Goal: Task Accomplishment & Management: Manage account settings

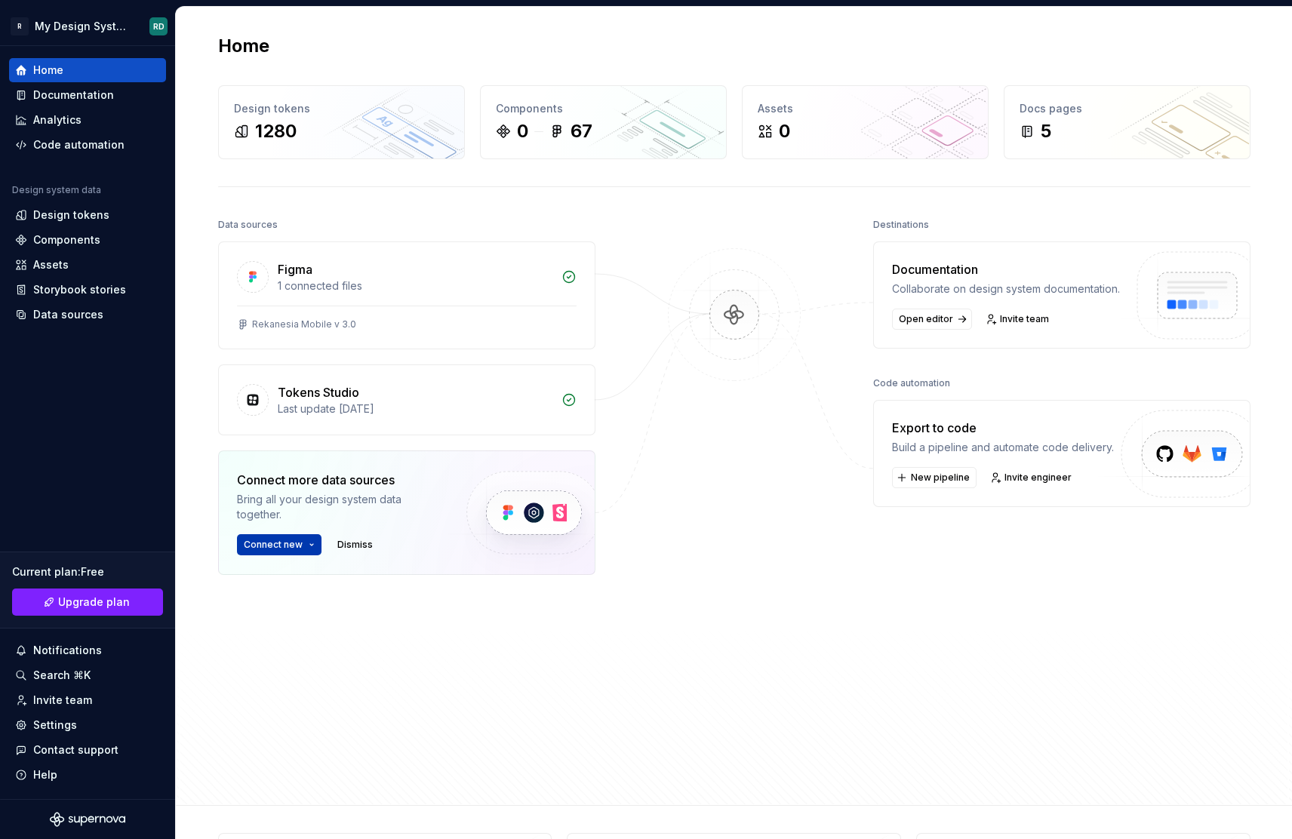
click at [308, 539] on html "R My Design System RD Home Documentation Analytics Code automation Design syste…" at bounding box center [646, 419] width 1292 height 839
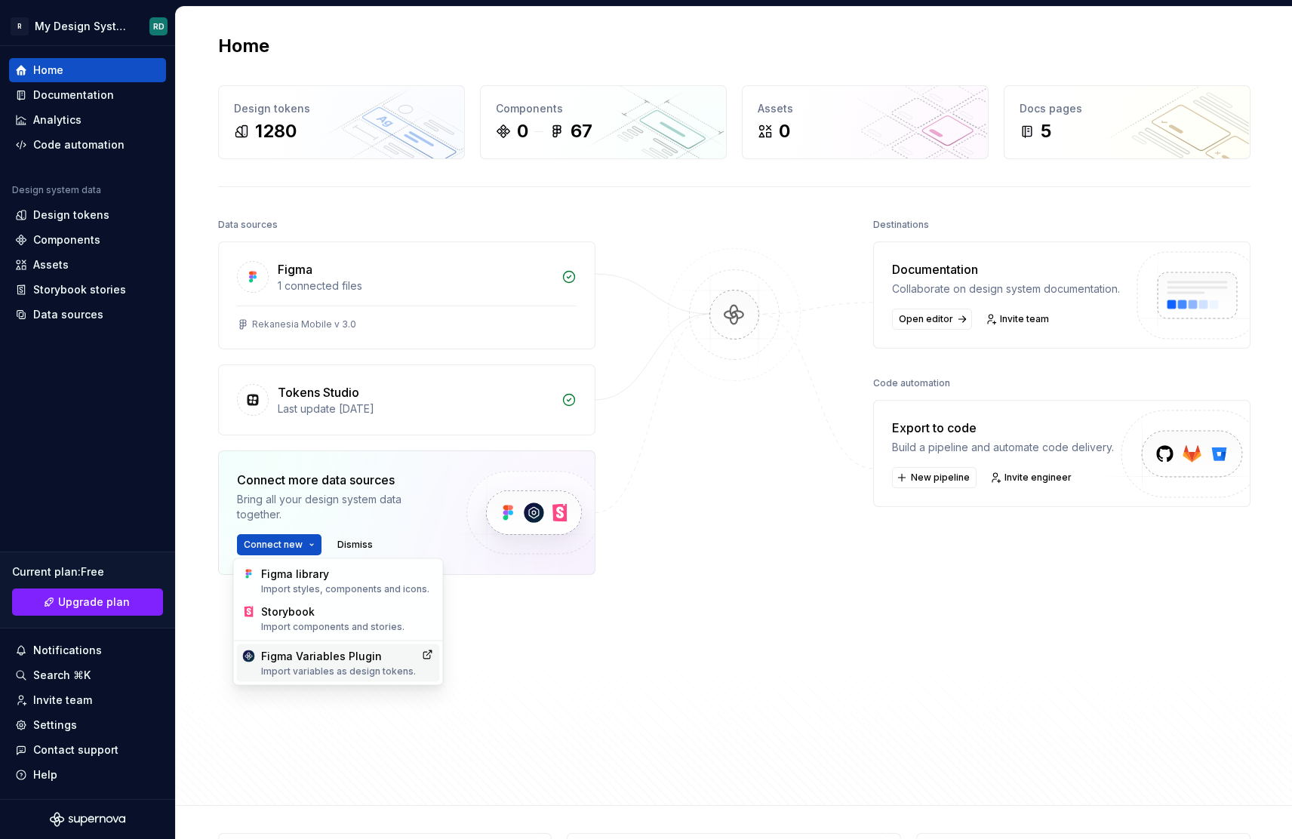
click at [355, 653] on div "Figma Variables Plugin Import variables as design tokens." at bounding box center [338, 663] width 155 height 29
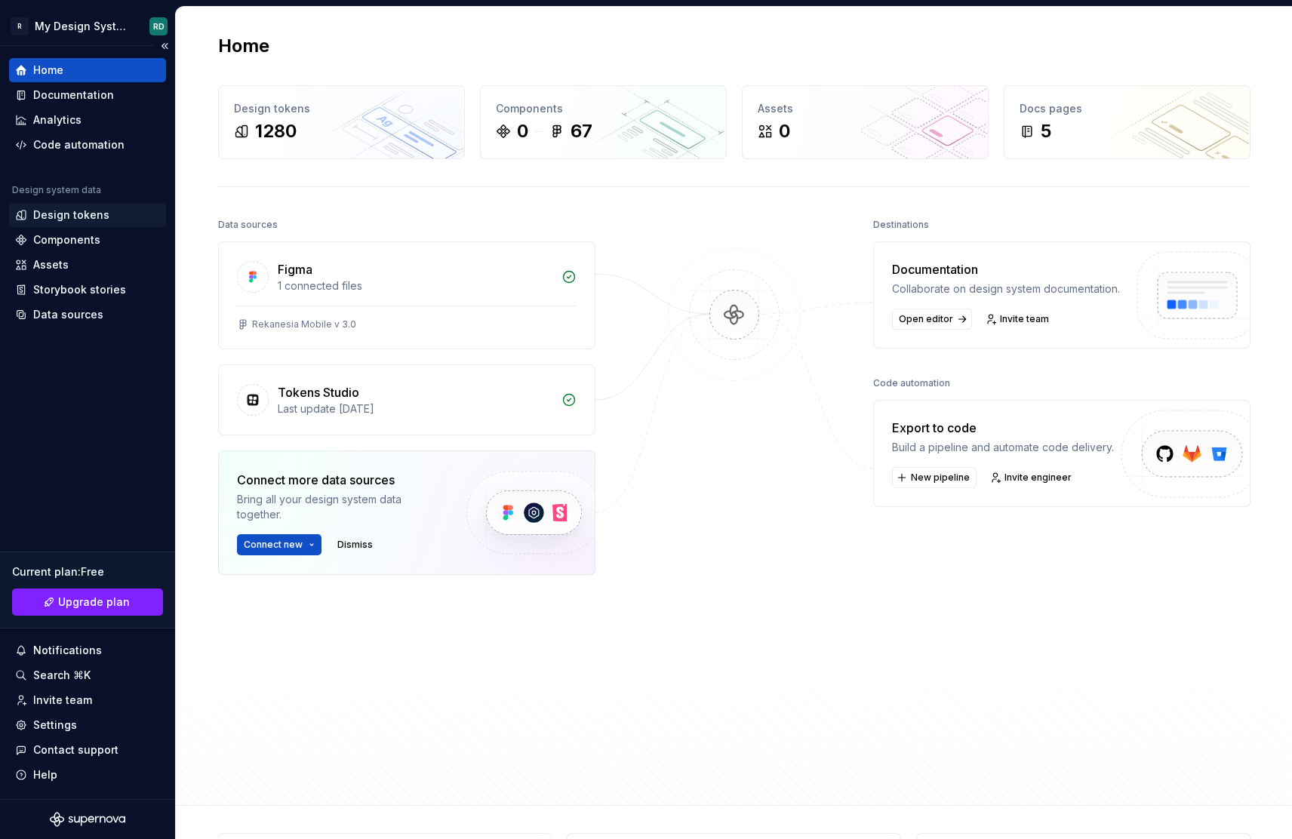
click at [82, 220] on div "Design tokens" at bounding box center [71, 215] width 76 height 15
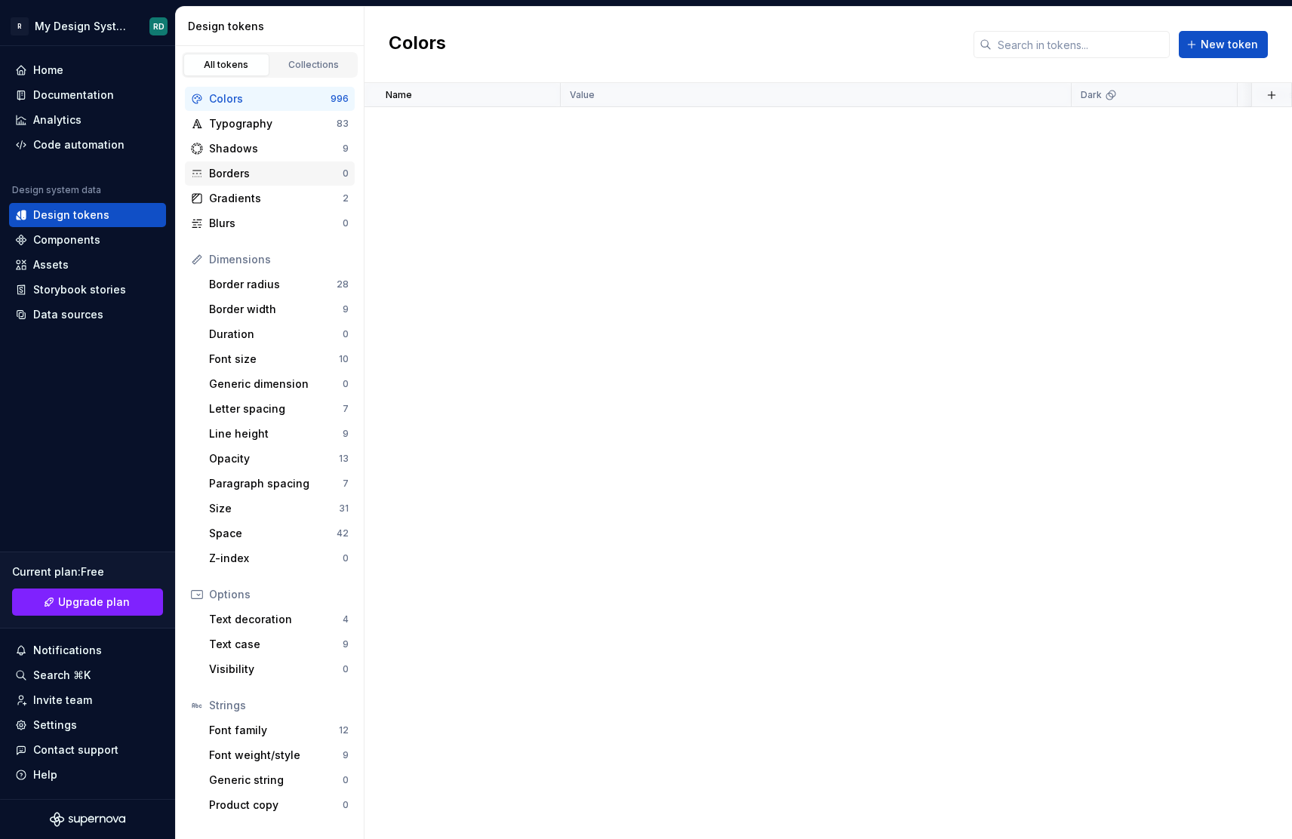
scroll to position [151, 0]
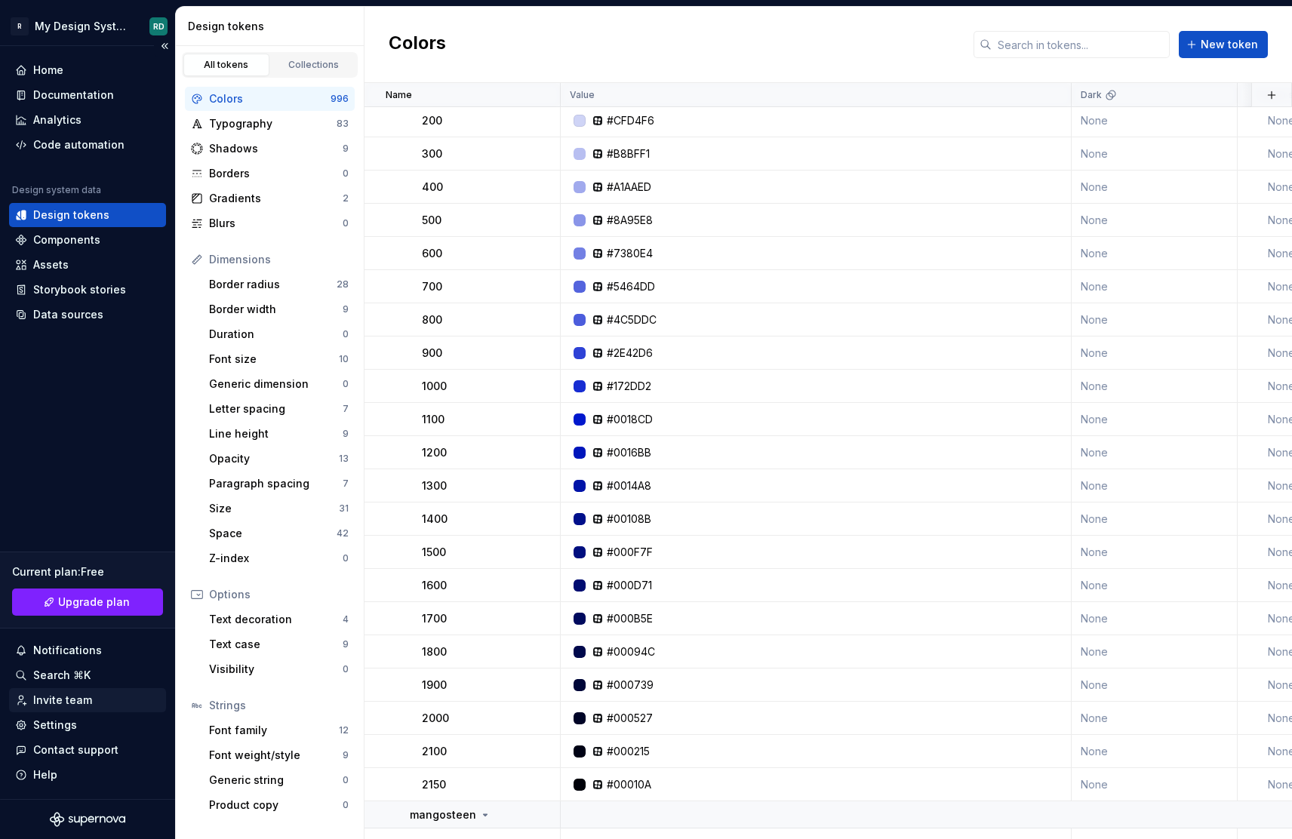
click at [63, 712] on div "Current plan : Free Upgrade plan Notifications Search ⌘K Invite team Settings C…" at bounding box center [87, 665] width 157 height 245
click at [71, 722] on div "Settings" at bounding box center [55, 725] width 44 height 15
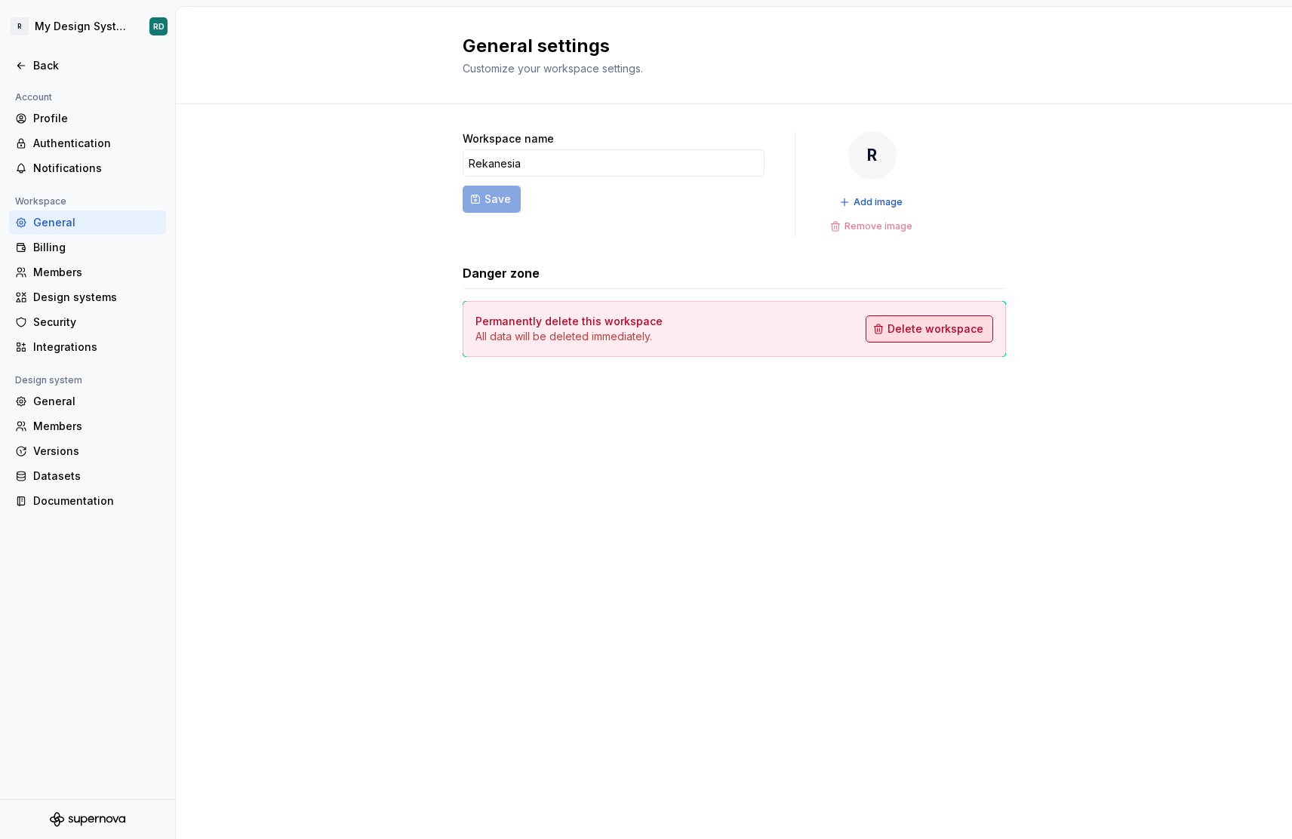
click at [974, 328] on span "Delete workspace" at bounding box center [936, 328] width 96 height 15
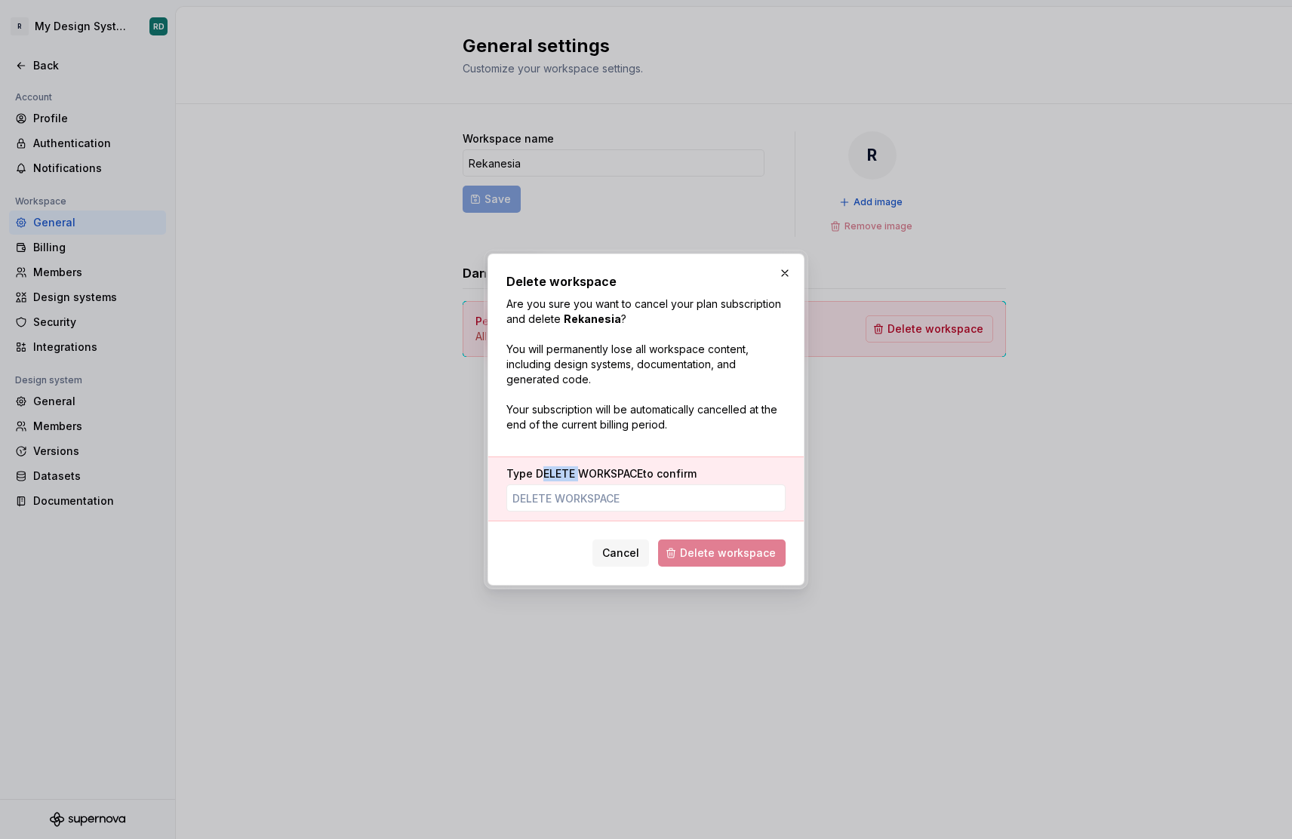
drag, startPoint x: 538, startPoint y: 472, endPoint x: 551, endPoint y: 472, distance: 12.8
click at [569, 470] on span "DELETE WORKSPACE" at bounding box center [589, 473] width 107 height 13
drag, startPoint x: 536, startPoint y: 475, endPoint x: 644, endPoint y: 473, distance: 108.7
click at [644, 472] on label "Type DELETE WORKSPACE to confirm" at bounding box center [601, 473] width 190 height 15
copy label "DELETE WORKSPACE"
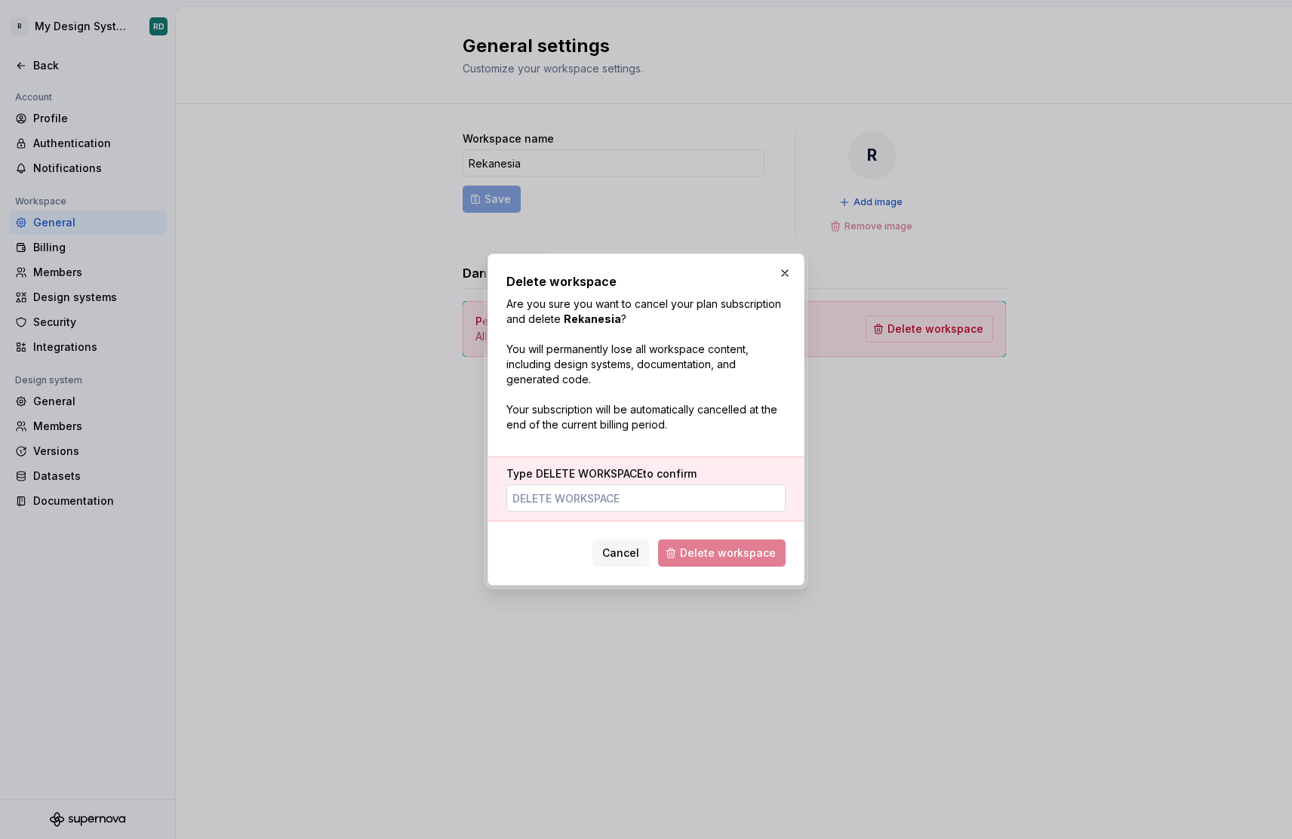
click at [590, 503] on input "Type DELETE WORKSPACE to confirm" at bounding box center [645, 498] width 279 height 27
paste input "DELETE WORKSPACE"
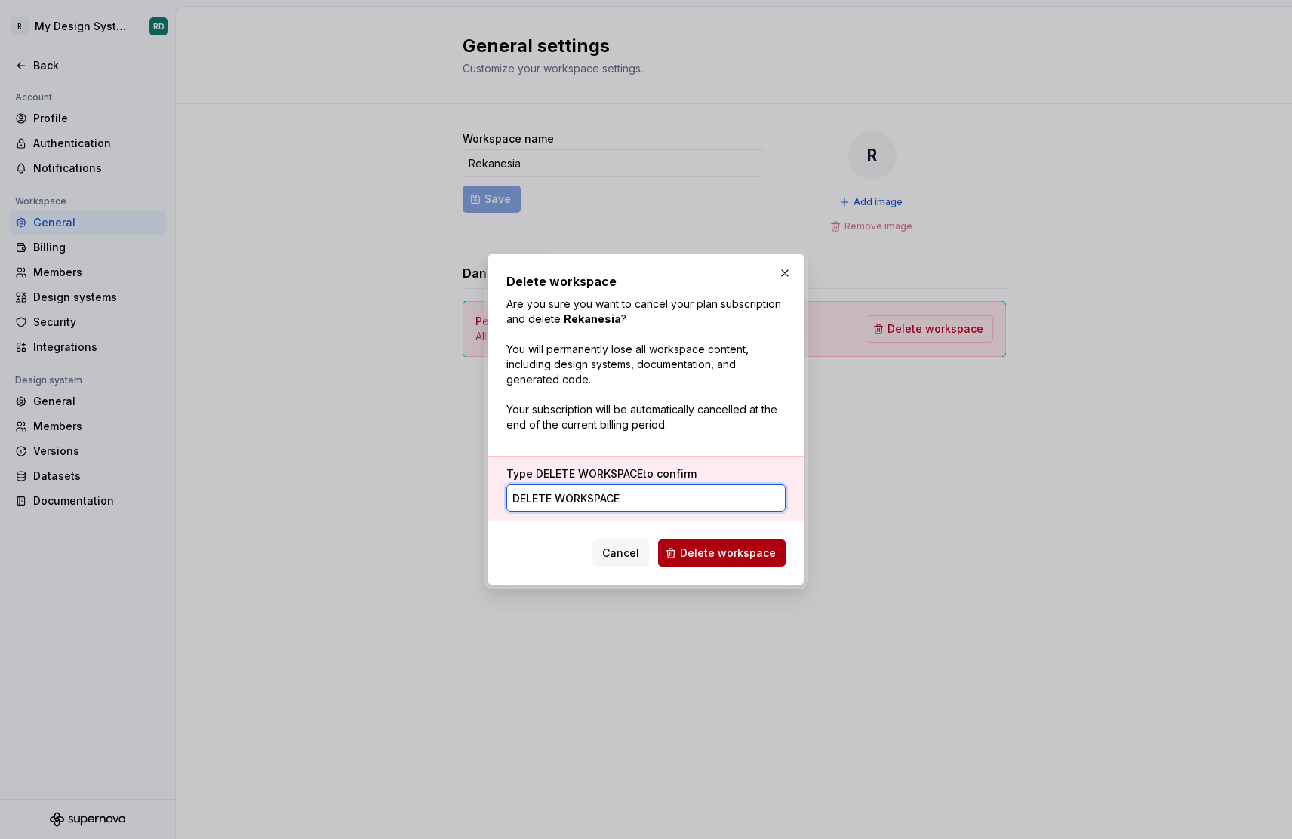
type input "DELETE WORKSPACE"
click at [685, 549] on span "Delete workspace" at bounding box center [728, 553] width 96 height 15
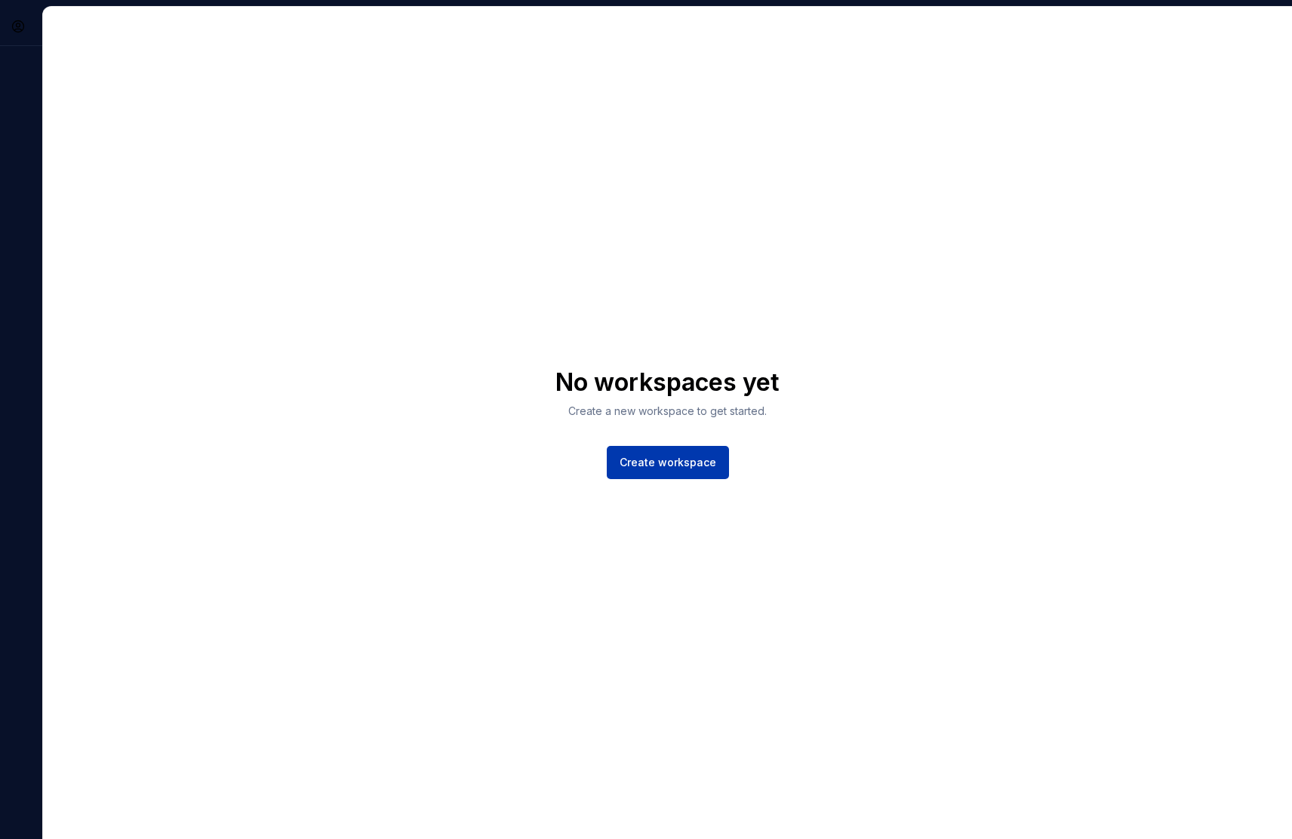
click at [683, 460] on span "Create workspace" at bounding box center [668, 462] width 97 height 15
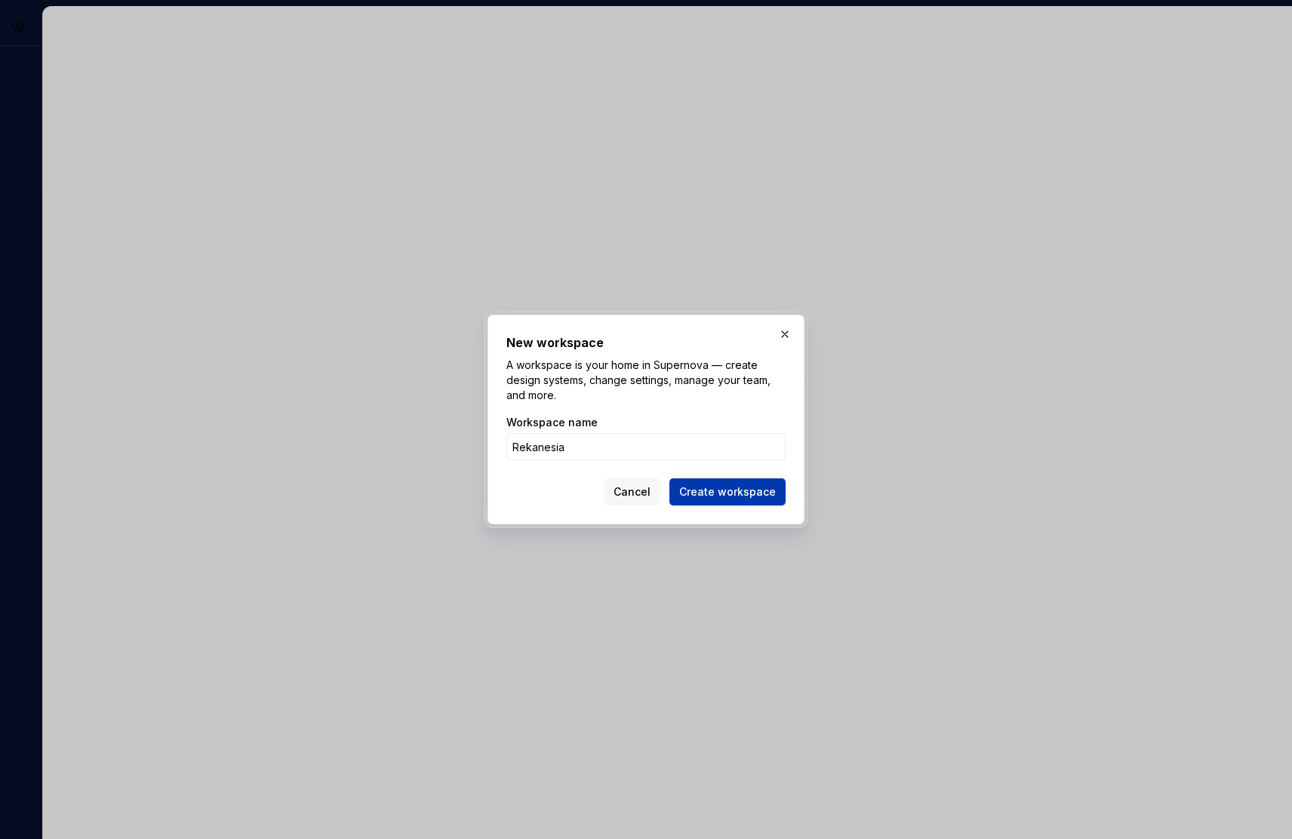
type input "Rekanesia"
click at [754, 490] on span "Create workspace" at bounding box center [727, 492] width 97 height 15
